Goal: Use online tool/utility: Utilize a website feature to perform a specific function

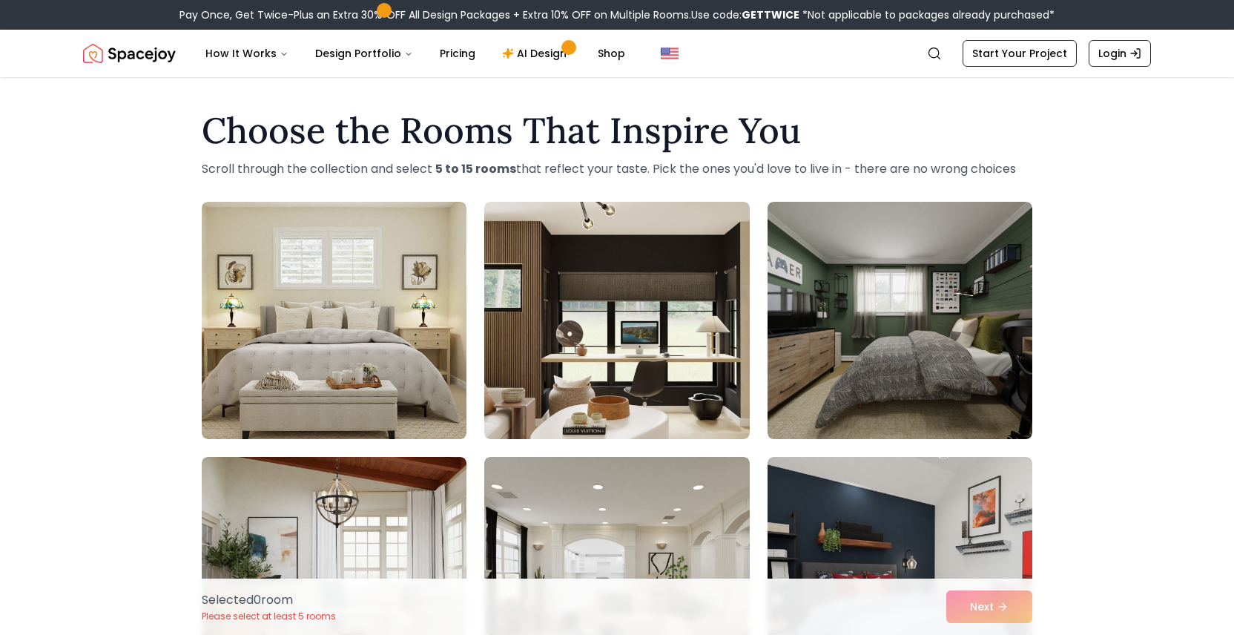
click at [844, 127] on h1 "Choose the Rooms That Inspire You" at bounding box center [617, 131] width 831 height 36
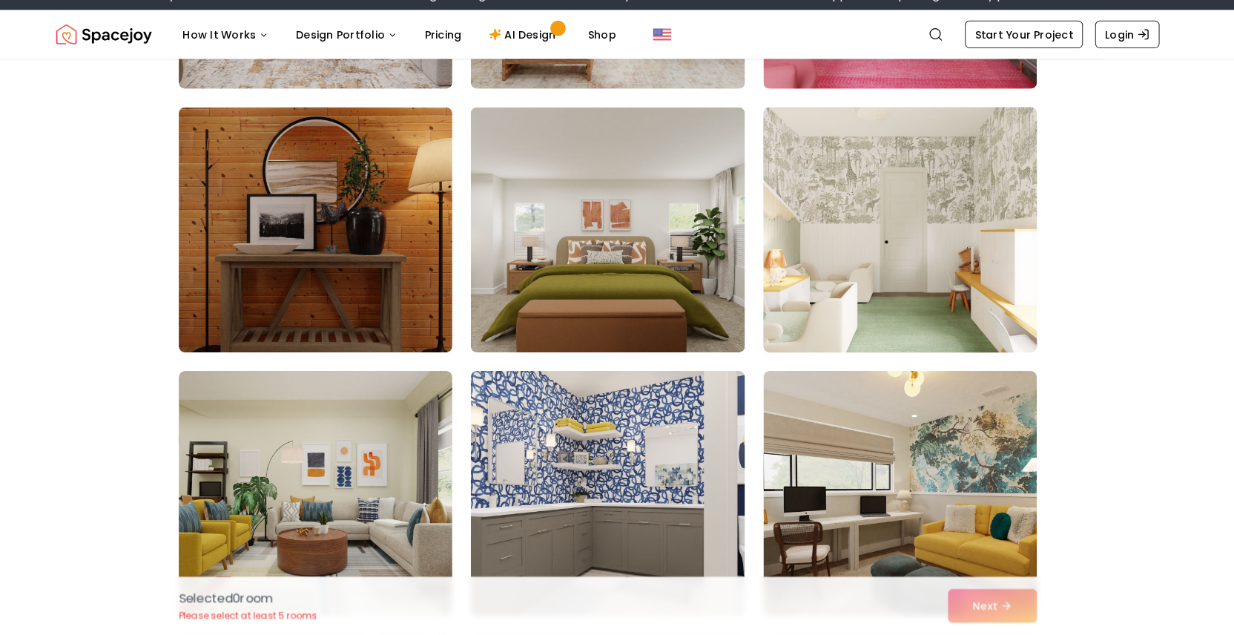
scroll to position [3919, 0]
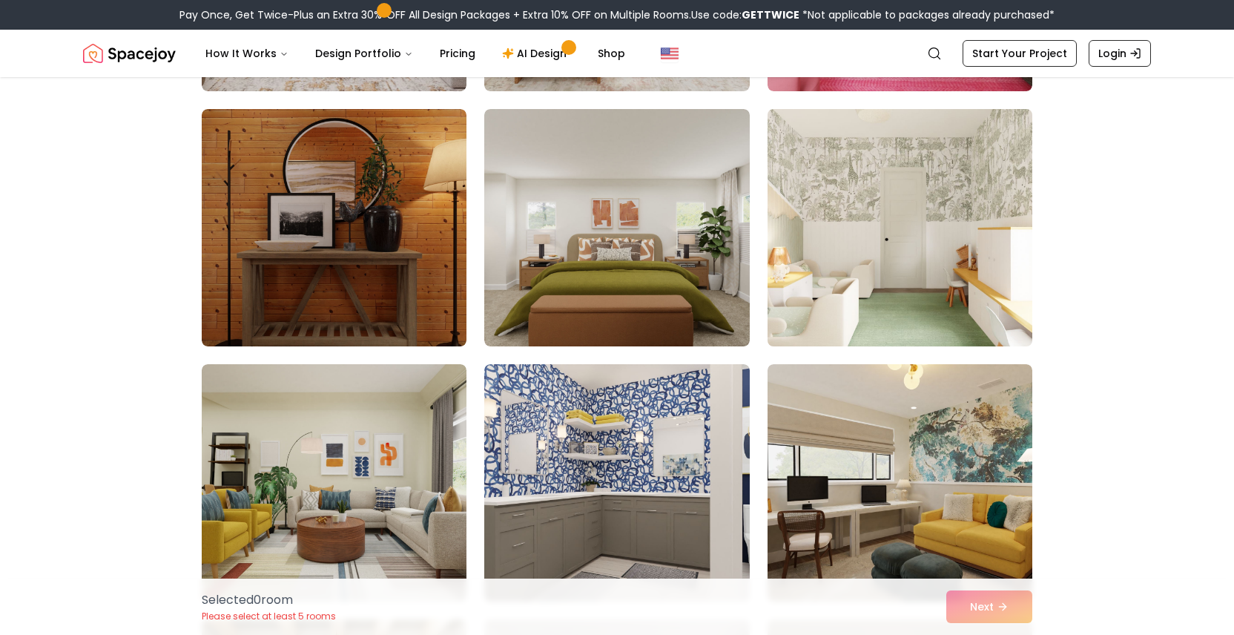
click at [883, 245] on img at bounding box center [900, 227] width 278 height 249
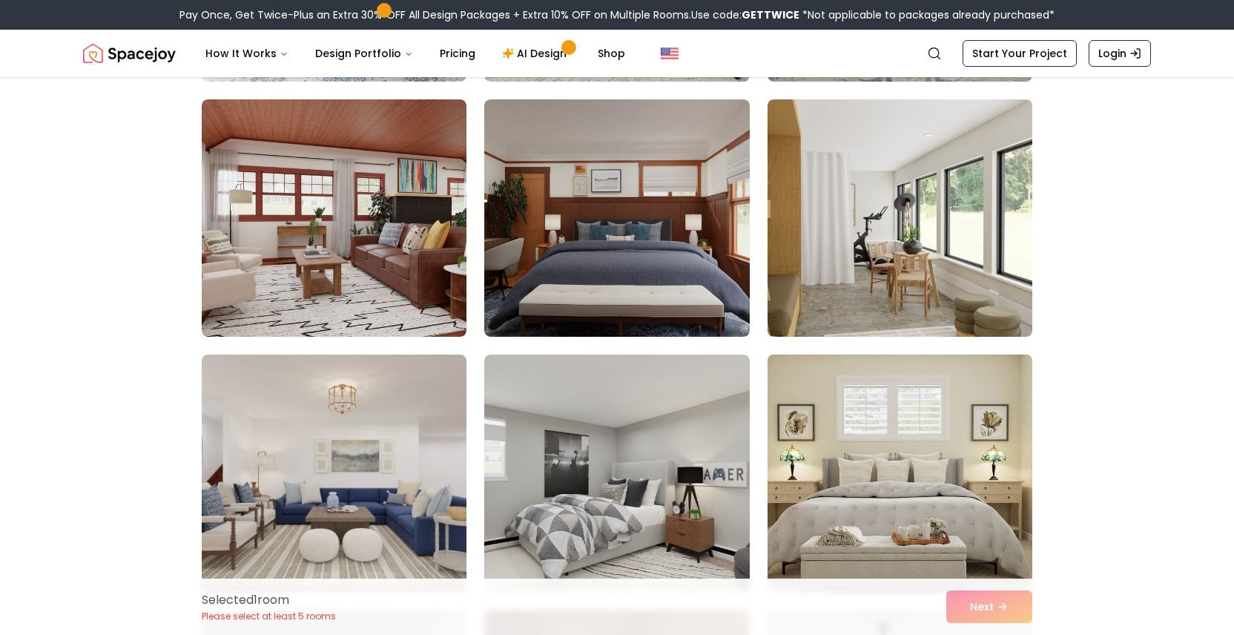
scroll to position [2389, 0]
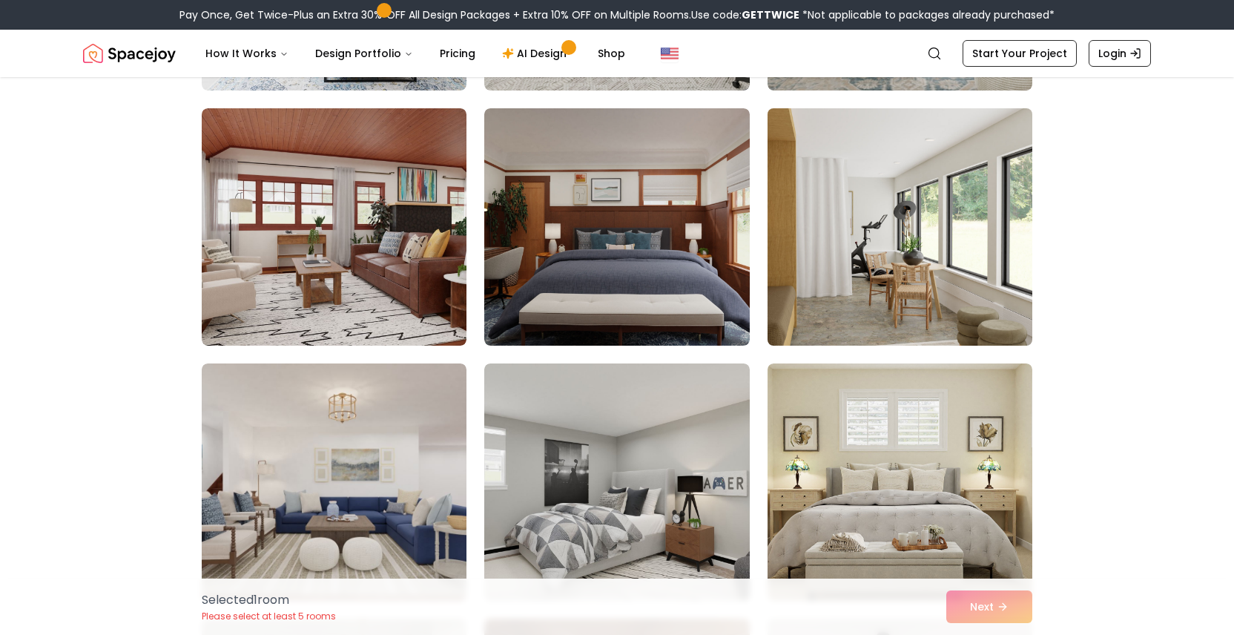
click at [944, 212] on img at bounding box center [900, 226] width 278 height 249
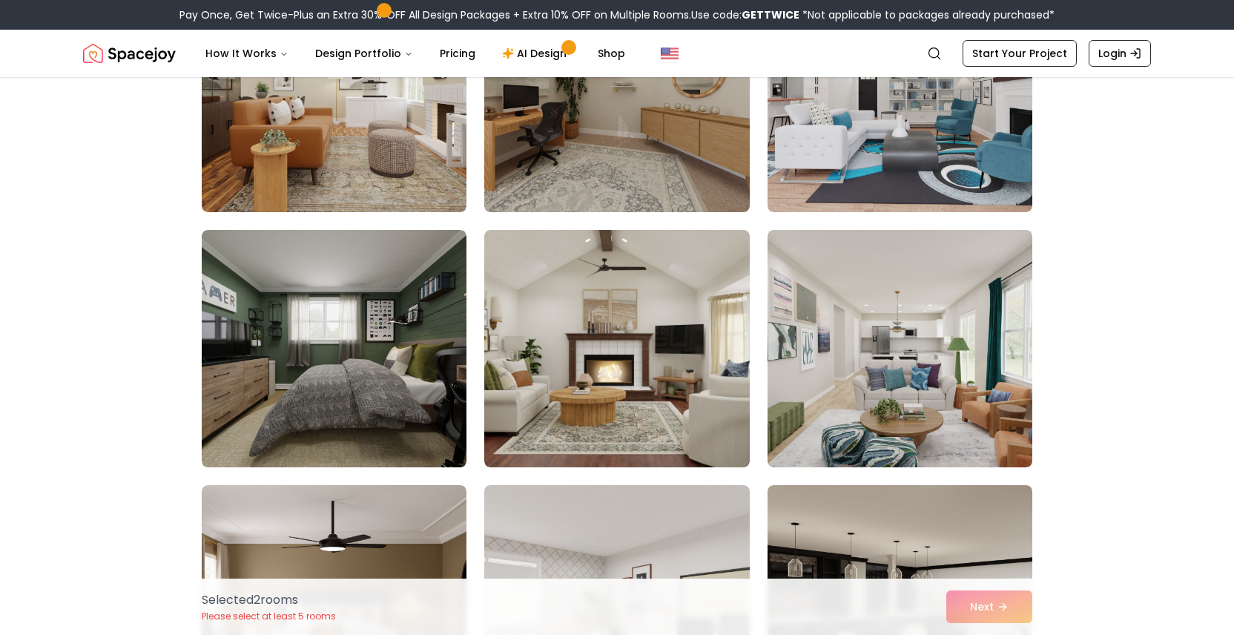
scroll to position [753, 0]
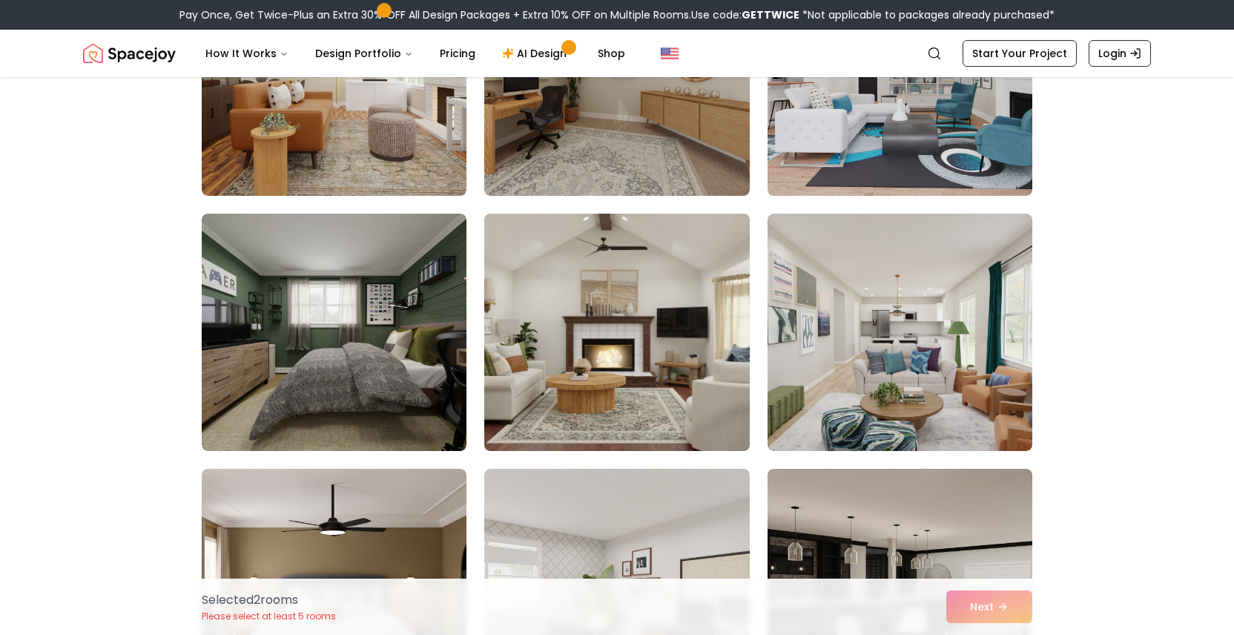
click at [570, 407] on img at bounding box center [617, 332] width 278 height 249
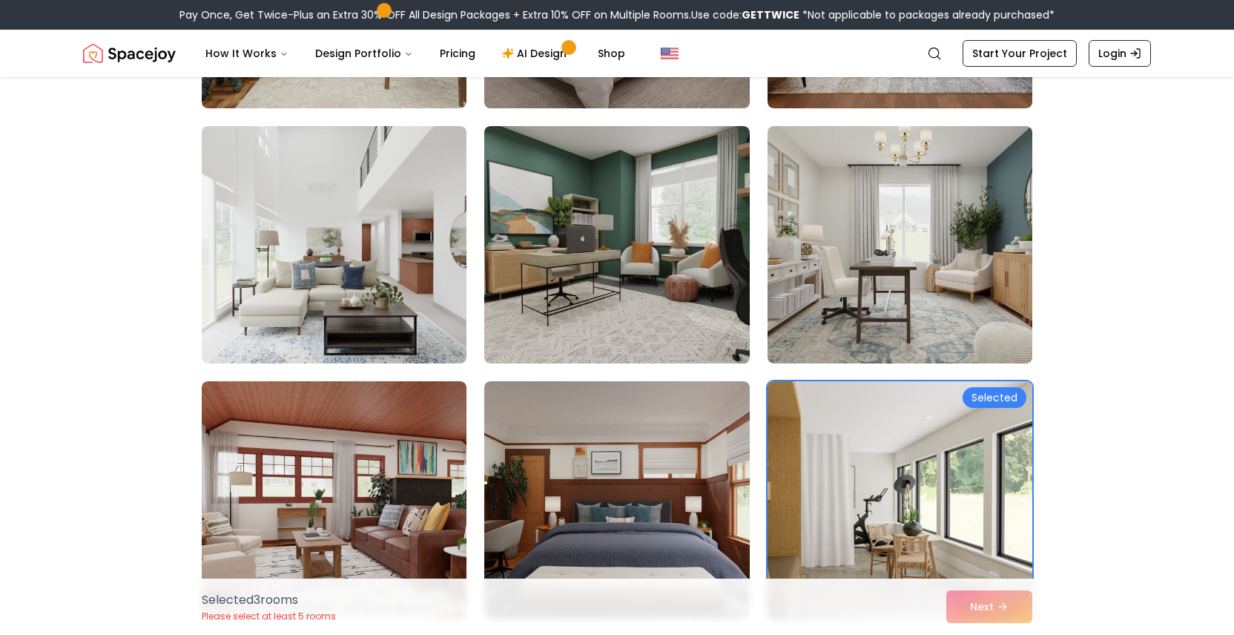
scroll to position [2164, 0]
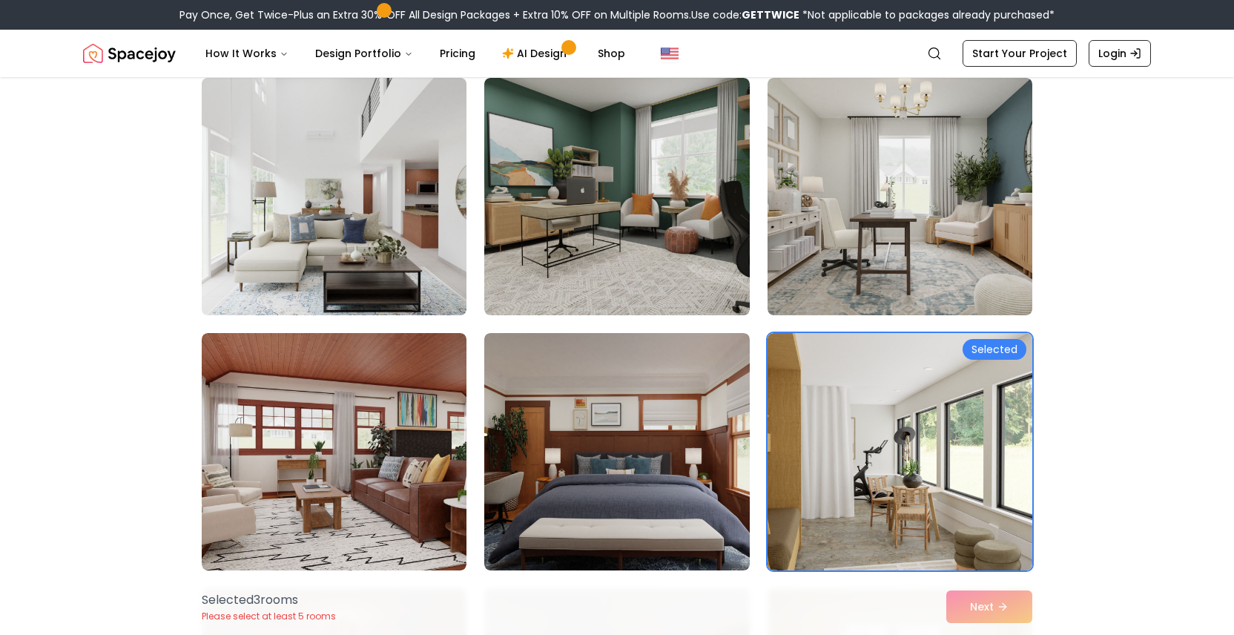
click at [346, 202] on img at bounding box center [334, 196] width 278 height 249
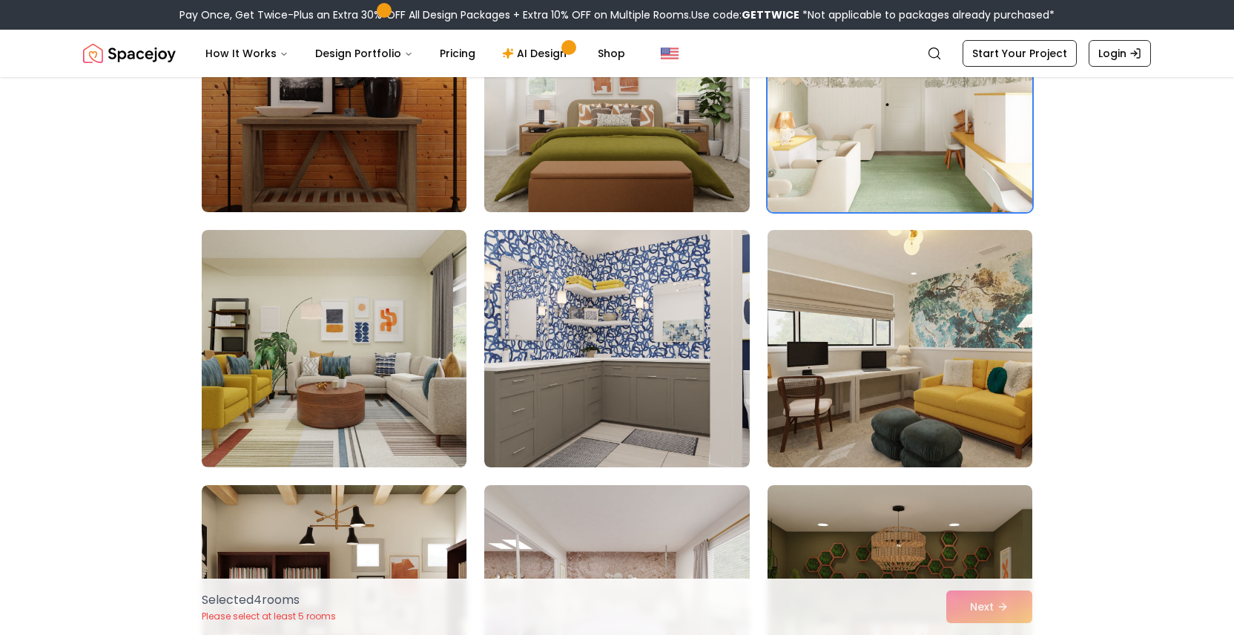
scroll to position [4061, 0]
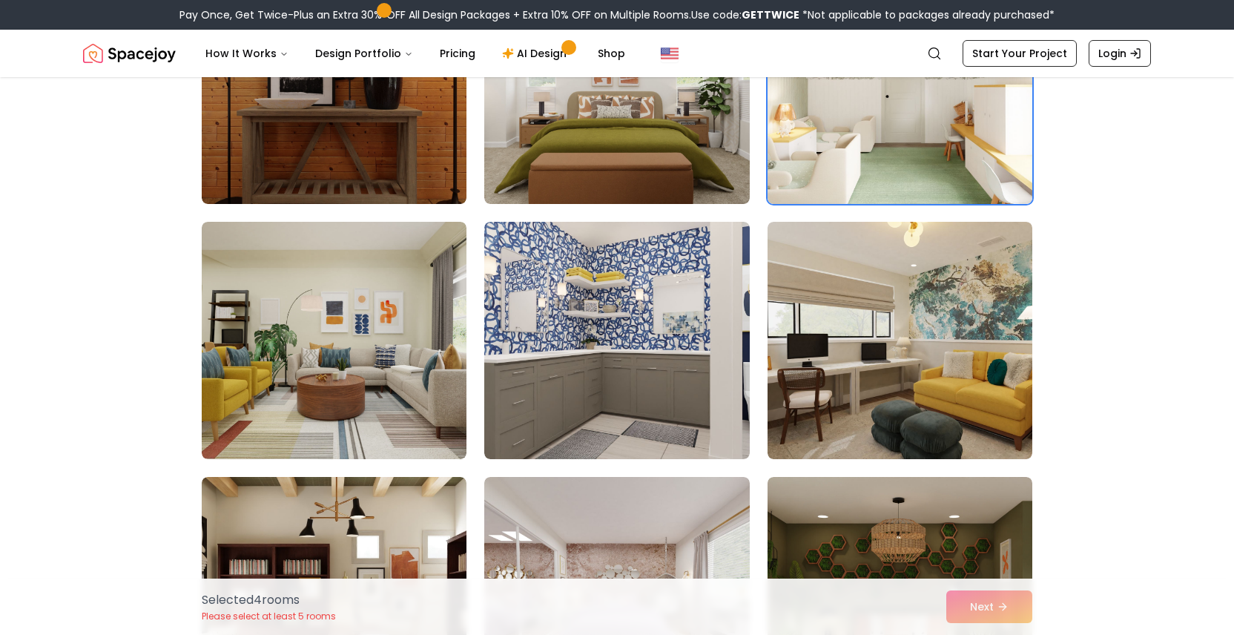
click at [984, 598] on div "Selected 4 room s Please select at least 5 rooms Next" at bounding box center [617, 606] width 854 height 56
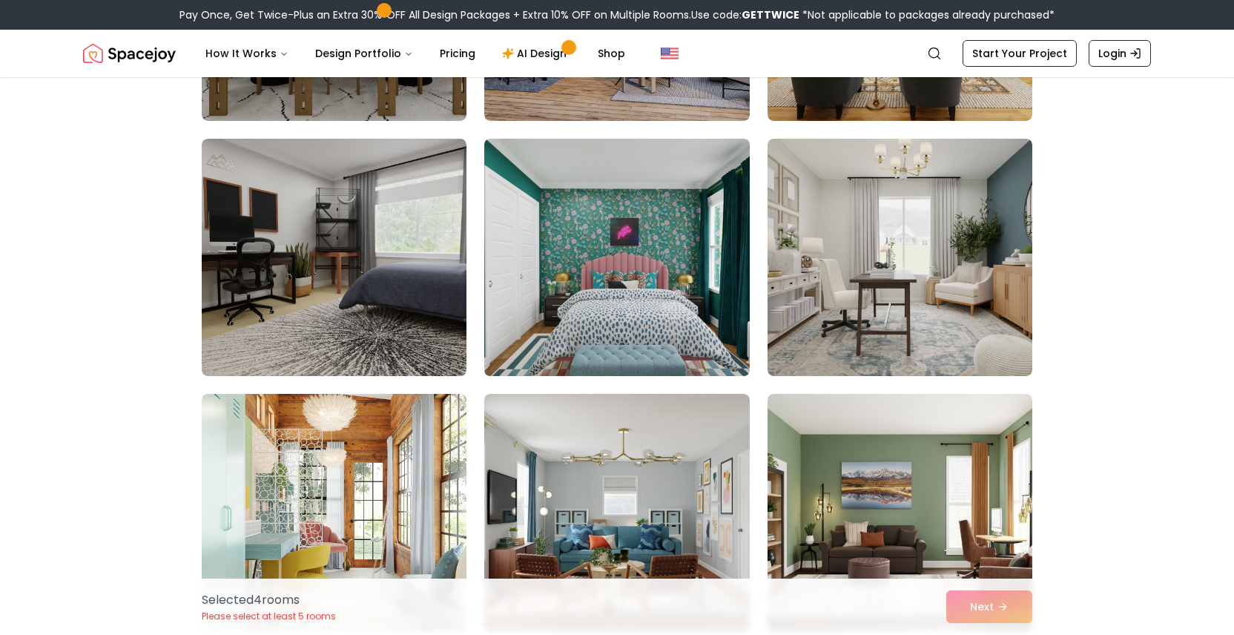
scroll to position [4906, 0]
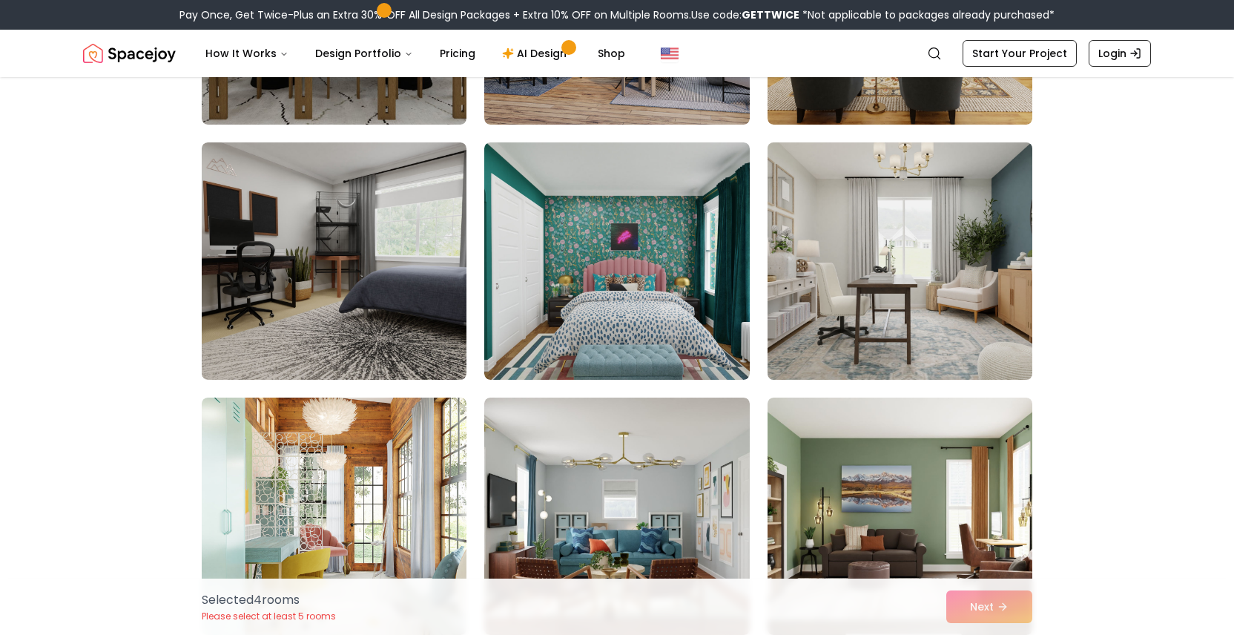
click at [921, 317] on img at bounding box center [900, 260] width 278 height 249
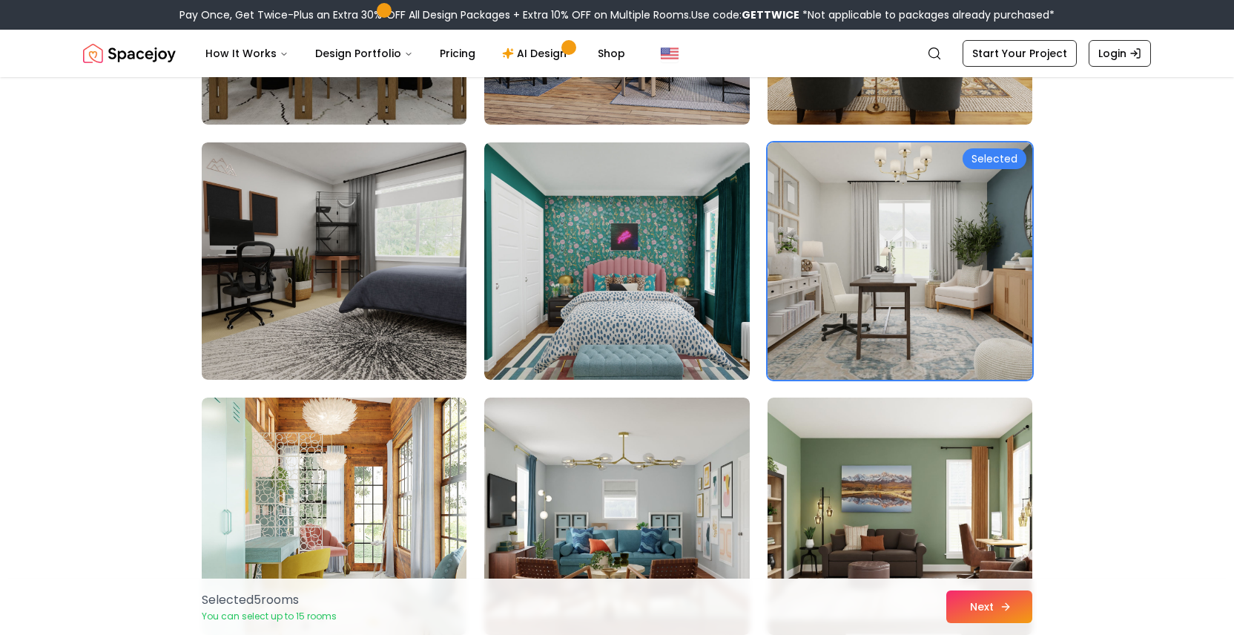
click at [976, 616] on button "Next" at bounding box center [989, 606] width 86 height 33
